Goal: Information Seeking & Learning: Learn about a topic

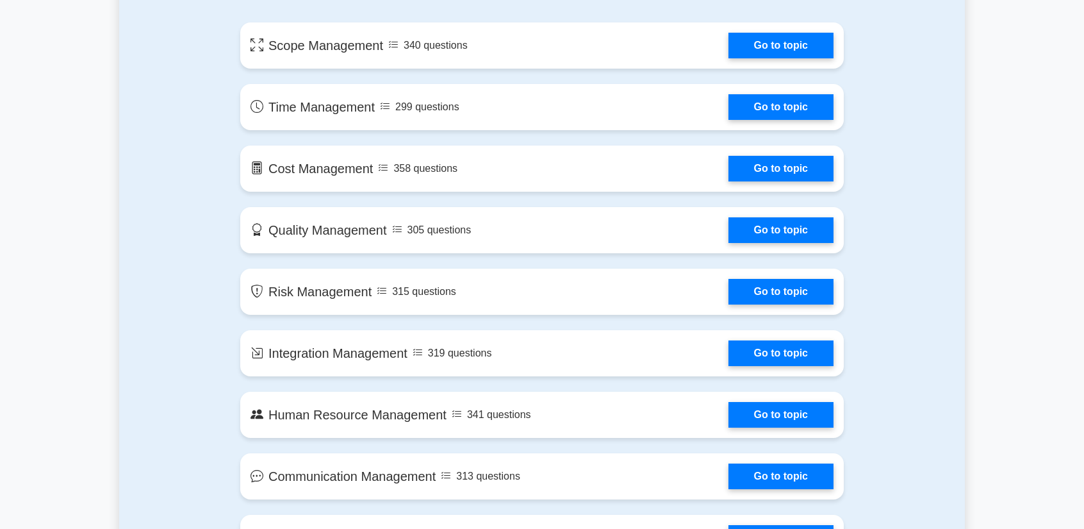
scroll to position [577, 0]
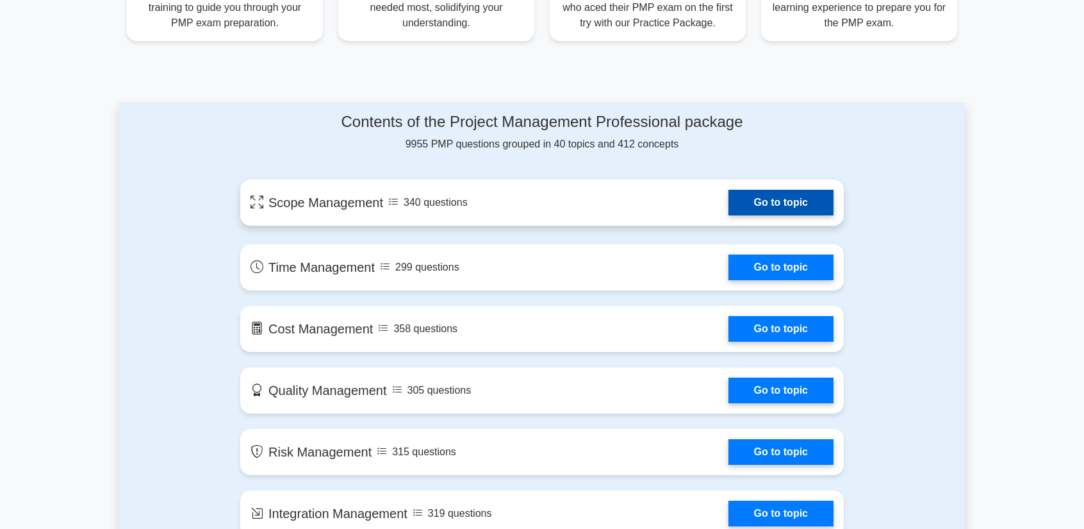
click at [794, 193] on link "Go to topic" at bounding box center [780, 203] width 105 height 26
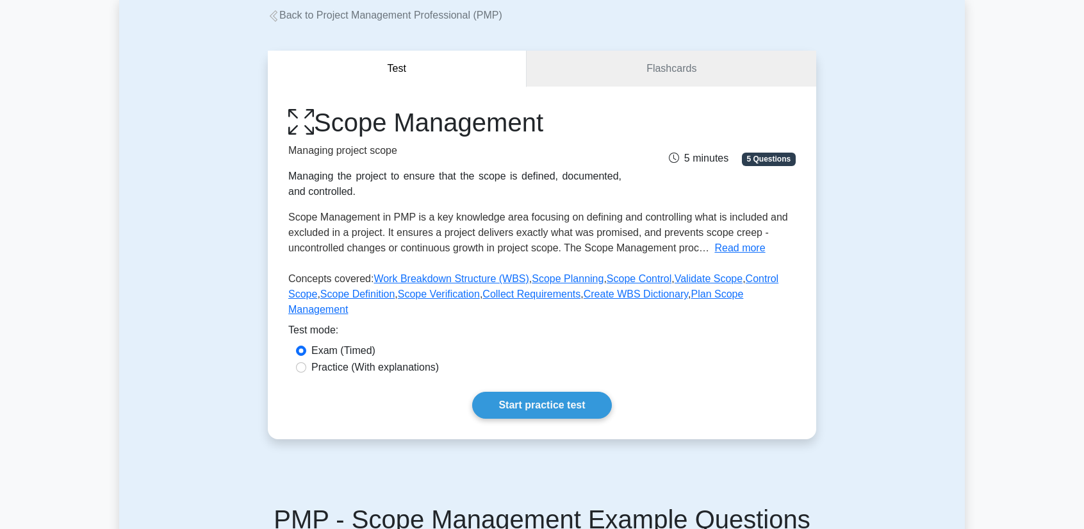
scroll to position [192, 0]
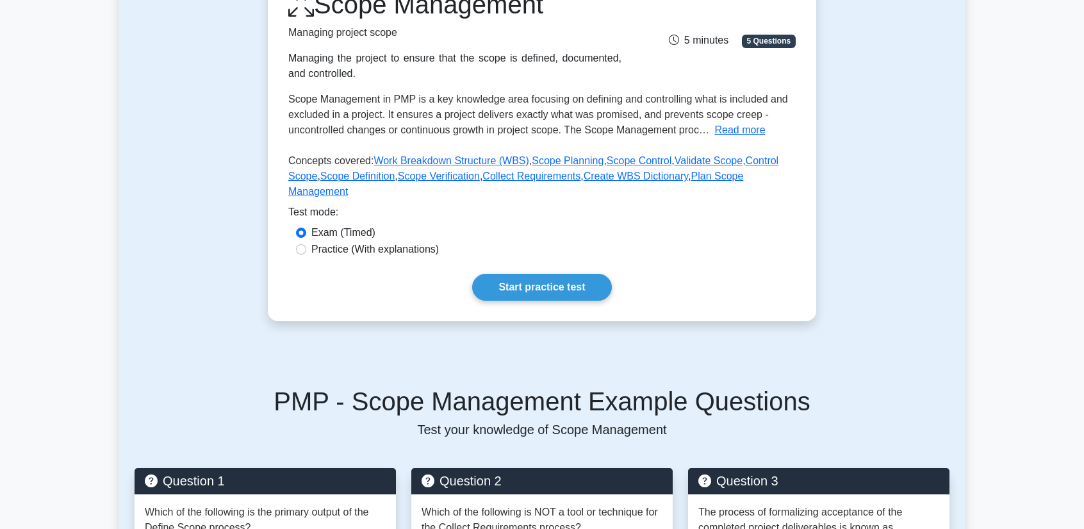
click at [342, 242] on label "Practice (With explanations)" at bounding box center [375, 249] width 128 height 15
click at [306, 244] on input "Practice (With explanations)" at bounding box center [301, 249] width 10 height 10
radio input "true"
click at [532, 274] on link "Start practice test" at bounding box center [541, 287] width 139 height 27
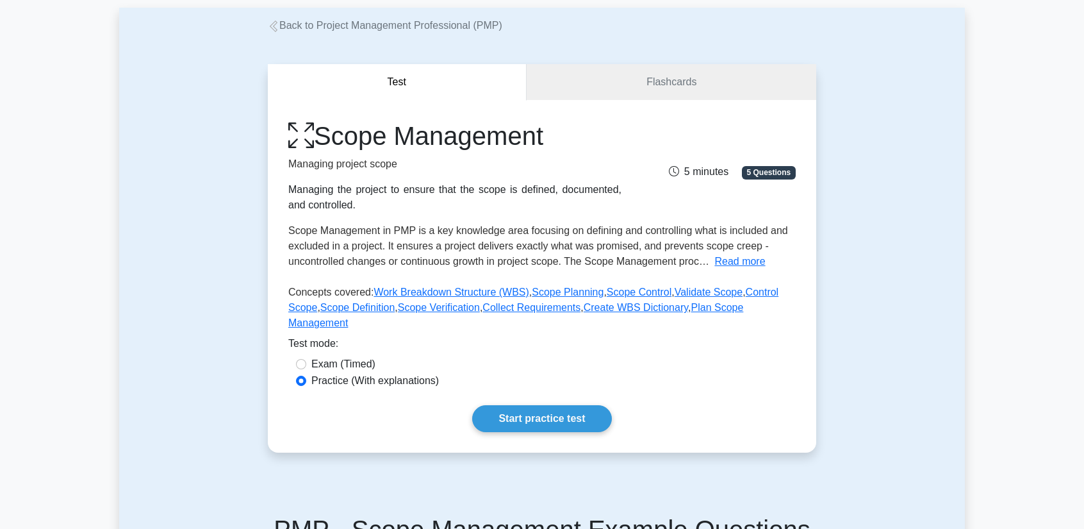
scroll to position [128, 0]
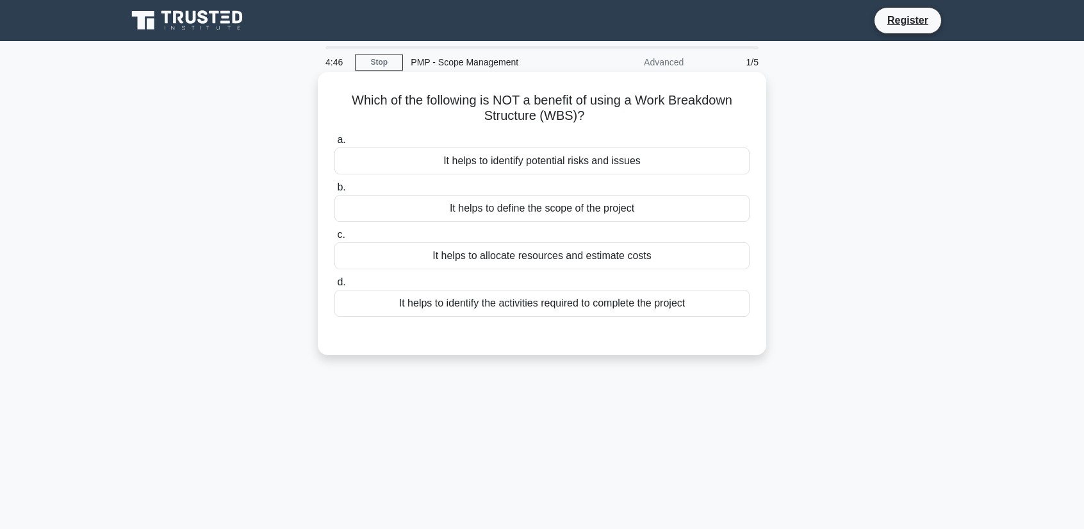
drag, startPoint x: 600, startPoint y: 117, endPoint x: 347, endPoint y: 106, distance: 253.3
click at [347, 106] on h5 "Which of the following is NOT a benefit of using a Work Breakdown Structure (WB…" at bounding box center [542, 108] width 418 height 32
